Goal: Transaction & Acquisition: Purchase product/service

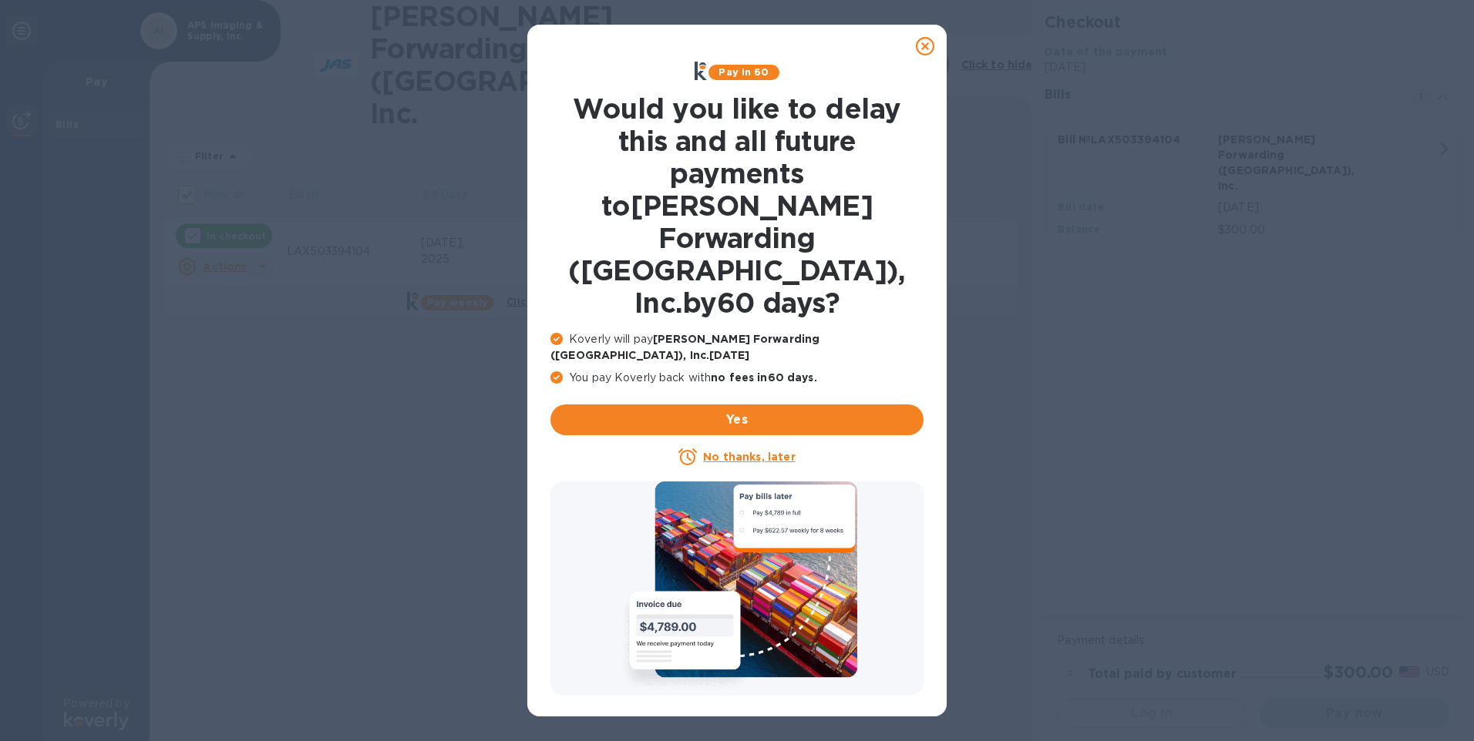
click at [924, 42] on icon at bounding box center [925, 46] width 18 height 18
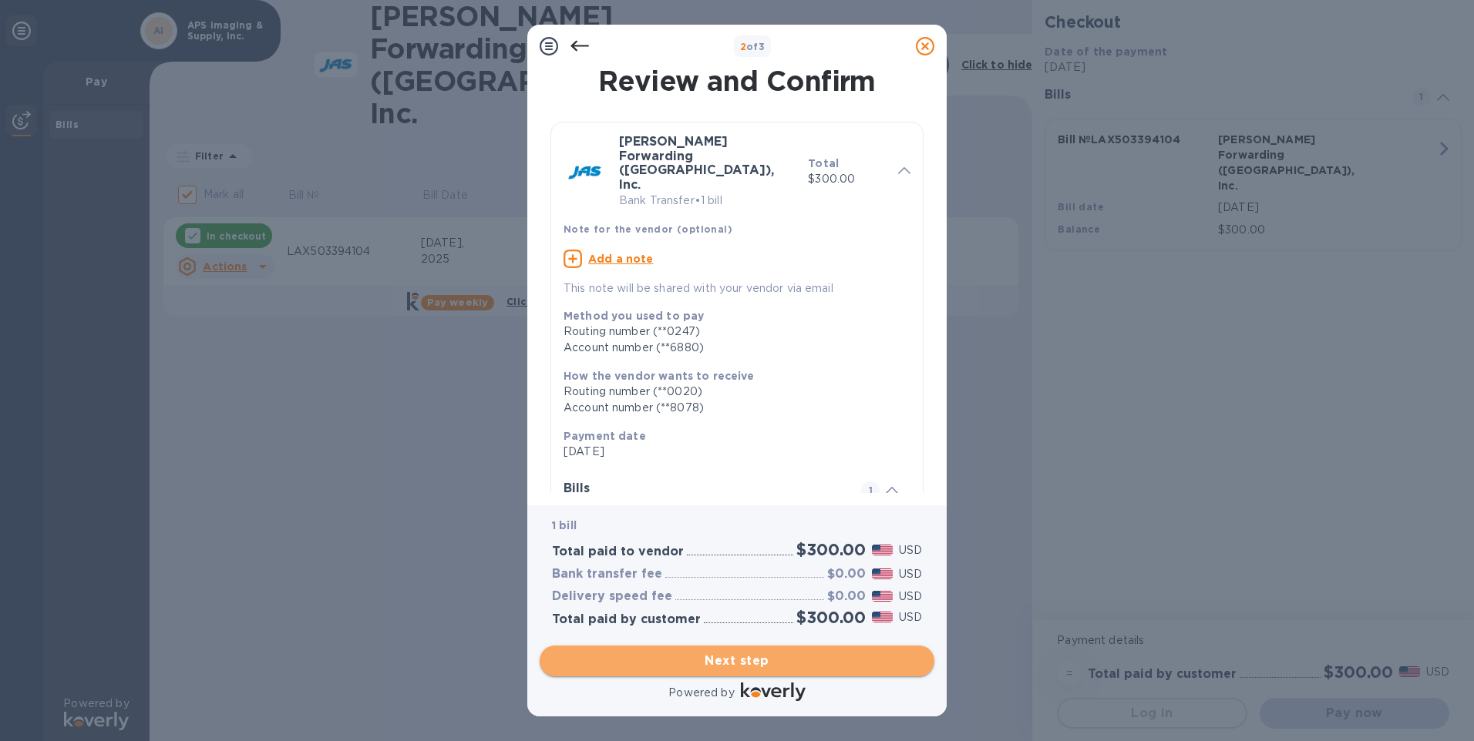
click at [724, 657] on span "Next step" at bounding box center [737, 661] width 370 height 18
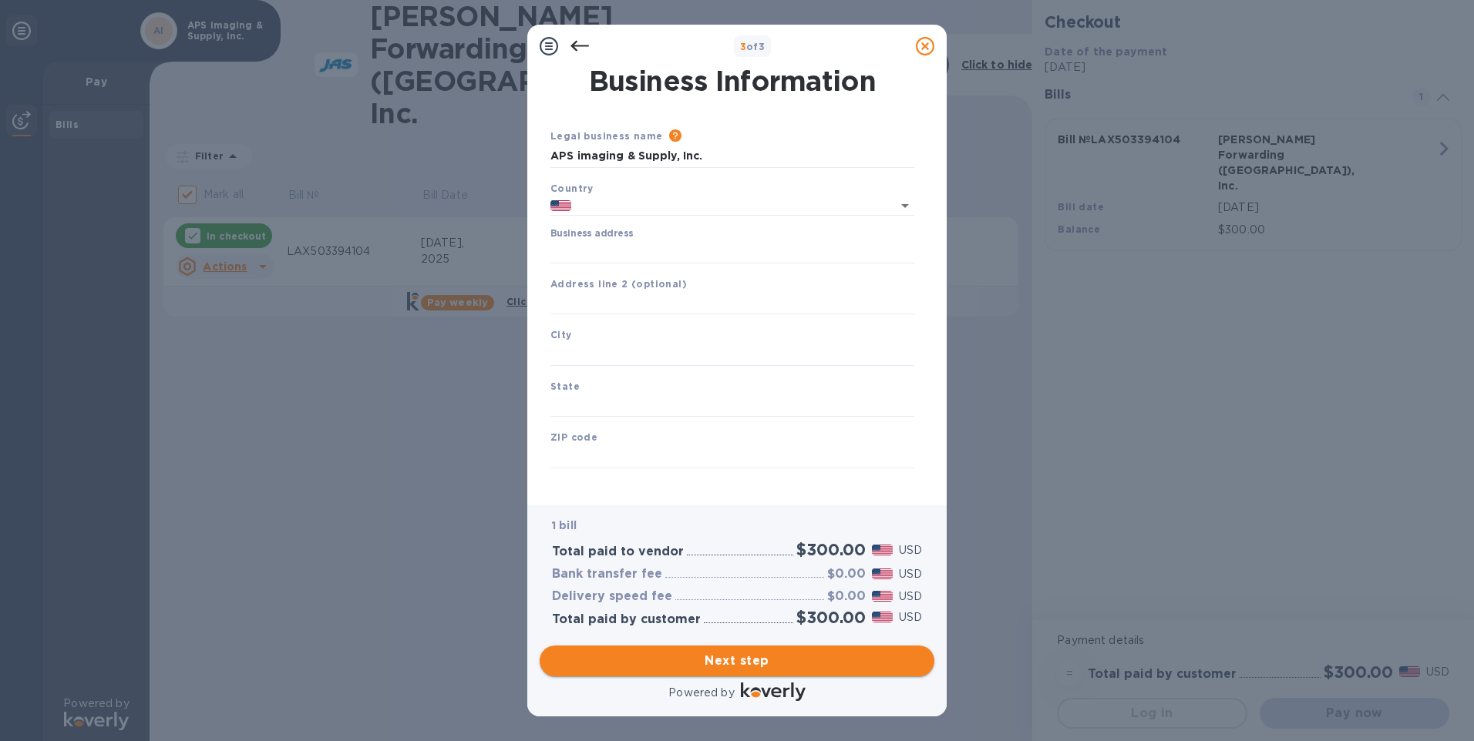
type input "[GEOGRAPHIC_DATA]"
click at [655, 244] on input "Business address" at bounding box center [732, 251] width 364 height 23
type input "[STREET_ADDRESS]"
type input "BLDG 1"
type input "[GEOGRAPHIC_DATA]"
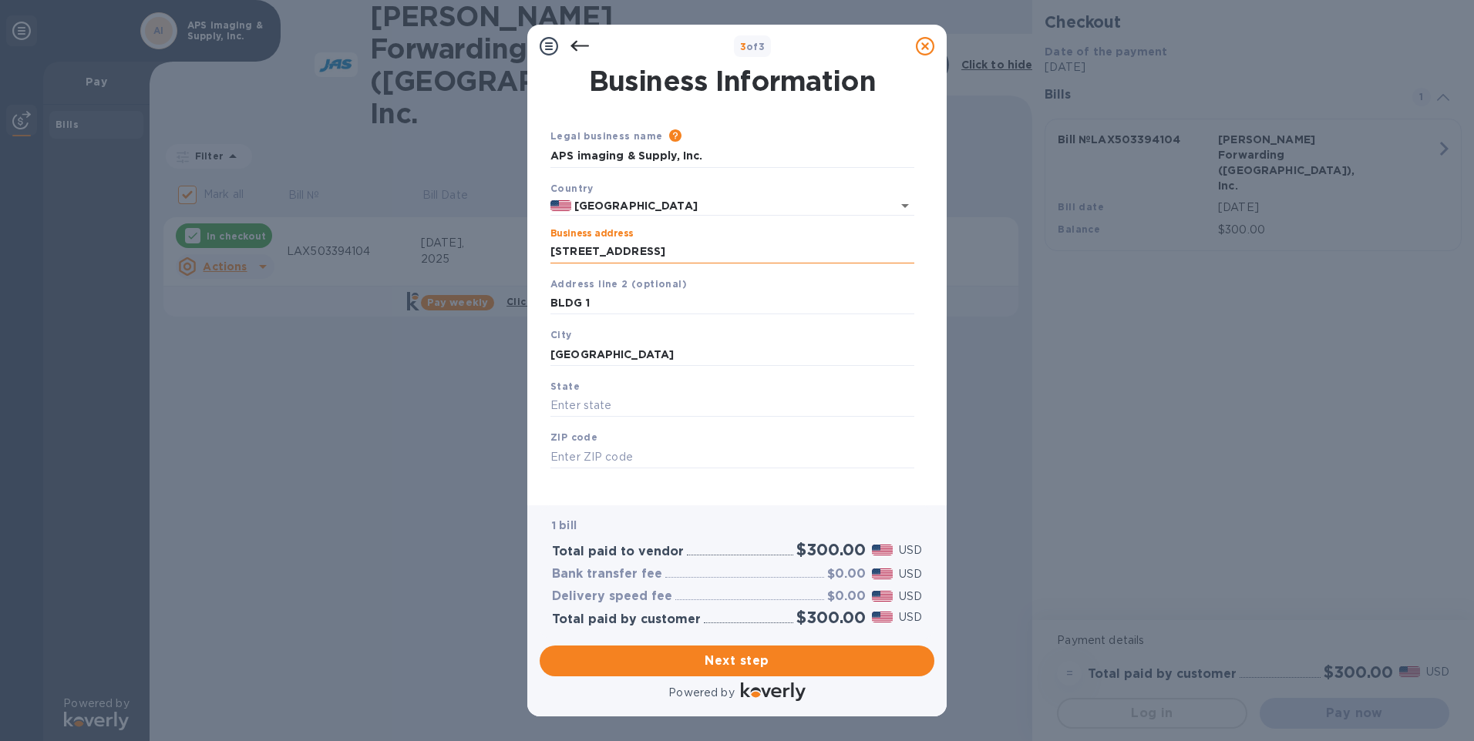
type input "CA"
type input "92508"
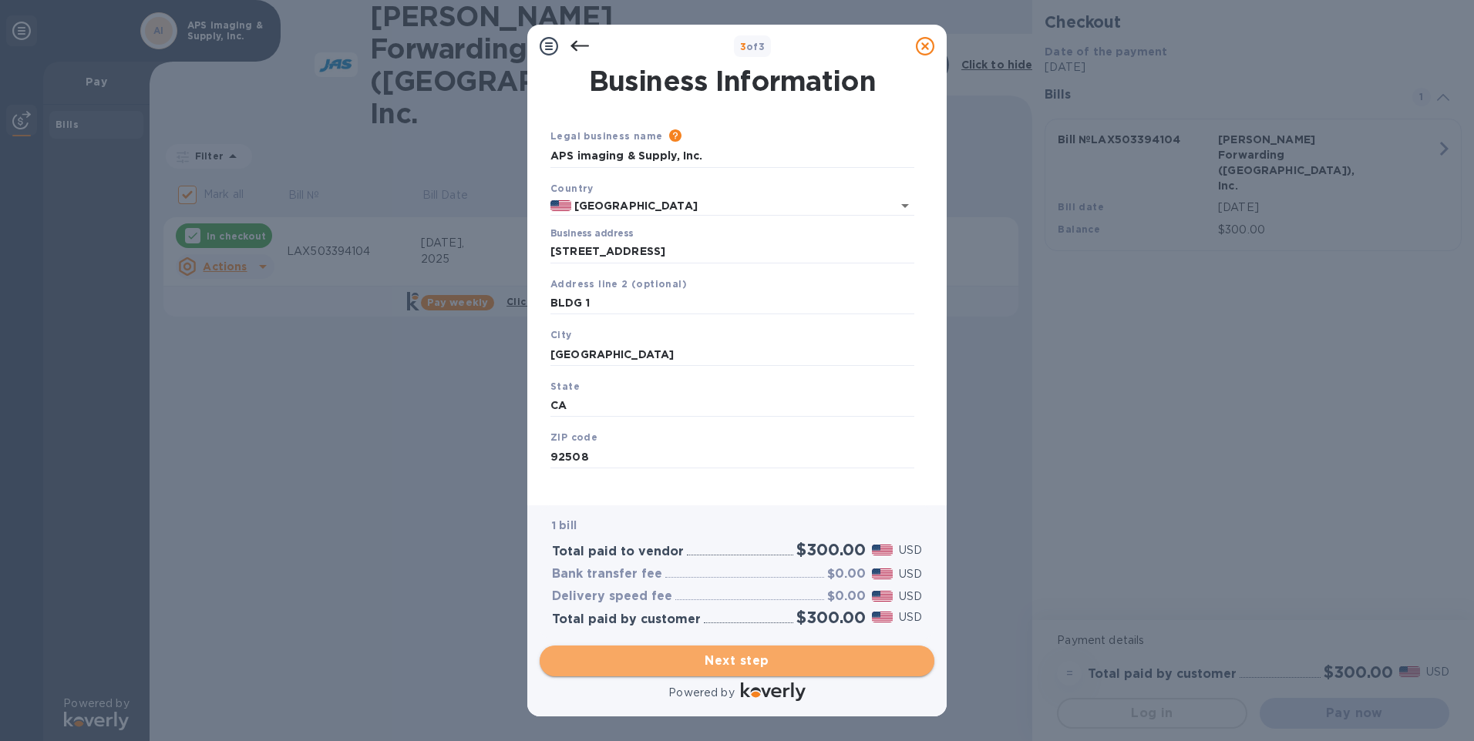
click at [741, 663] on span "Next step" at bounding box center [737, 661] width 370 height 18
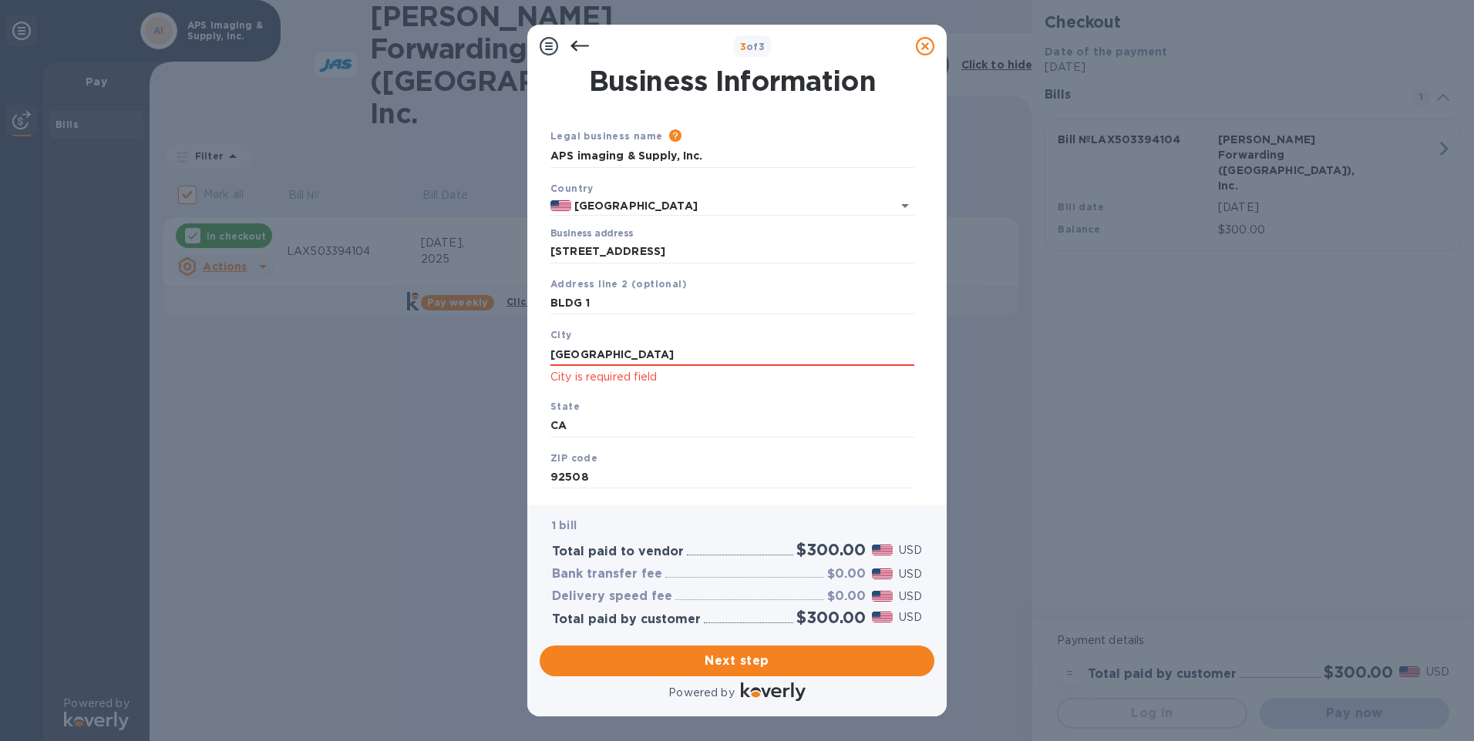
drag, startPoint x: 623, startPoint y: 350, endPoint x: 544, endPoint y: 353, distance: 78.7
click at [544, 353] on div "City [GEOGRAPHIC_DATA] is required field" at bounding box center [732, 357] width 376 height 72
